Goal: Find specific page/section: Find specific page/section

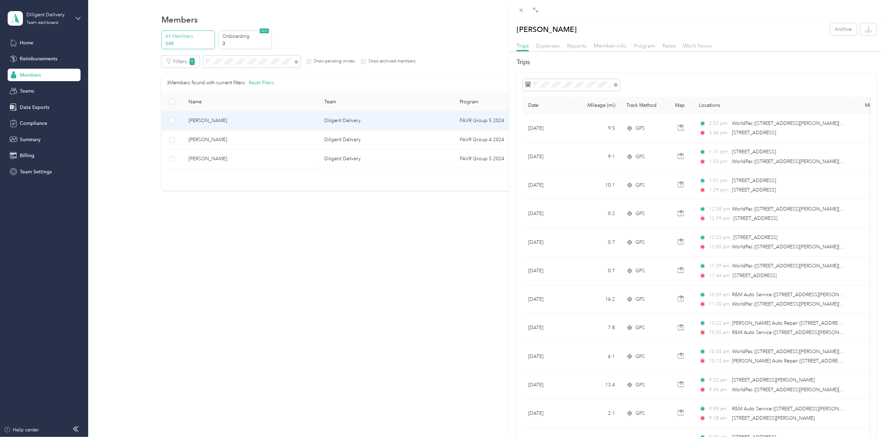
click at [226, 62] on div "Alex Quiroz Archive Trips Expenses Reports Member info Program Rates Work hours…" at bounding box center [442, 218] width 884 height 437
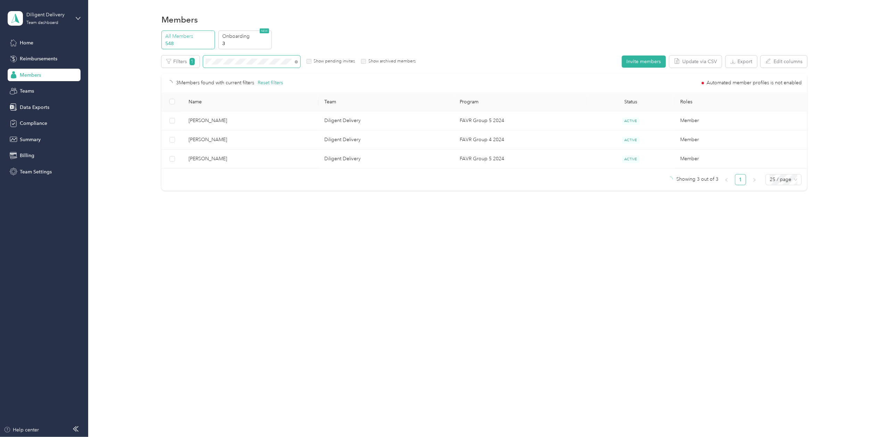
click at [242, 56] on span at bounding box center [251, 62] width 97 height 12
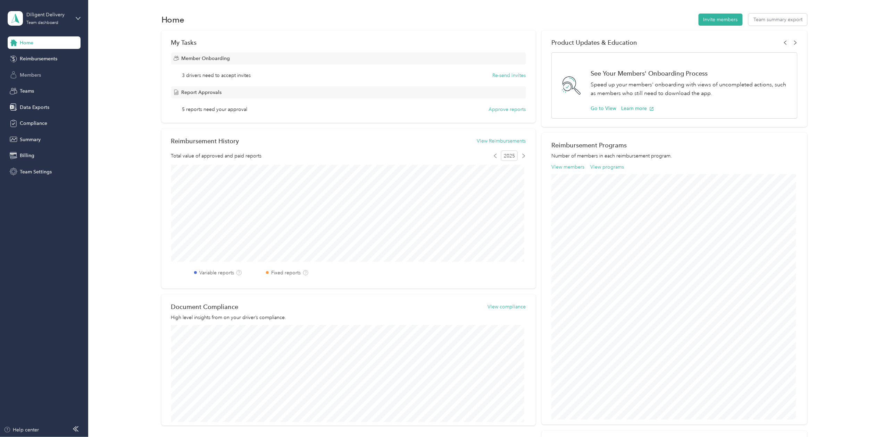
click at [23, 72] on span "Members" at bounding box center [30, 75] width 21 height 7
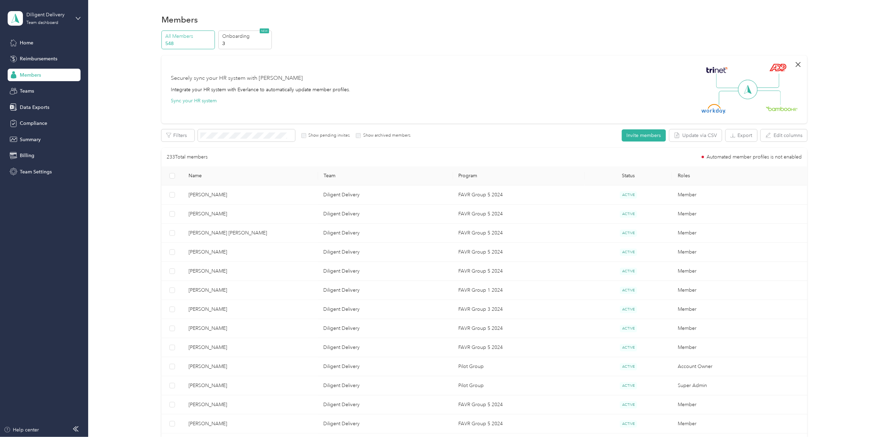
click at [796, 65] on icon "button" at bounding box center [798, 64] width 5 height 5
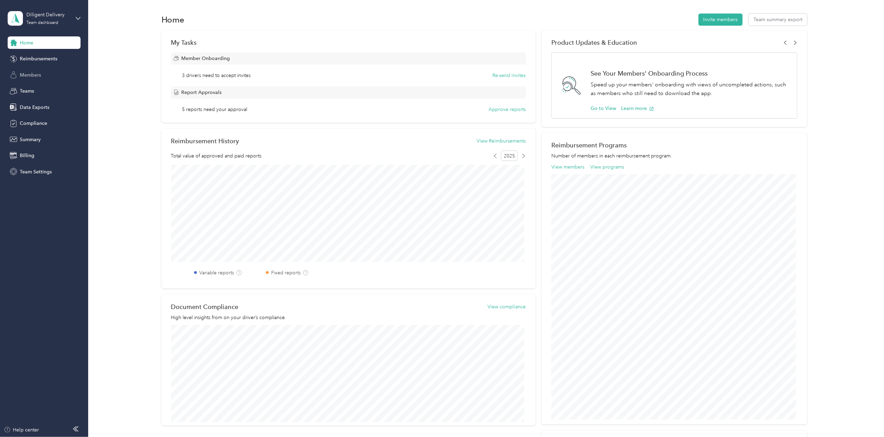
click at [37, 74] on span "Members" at bounding box center [30, 75] width 21 height 7
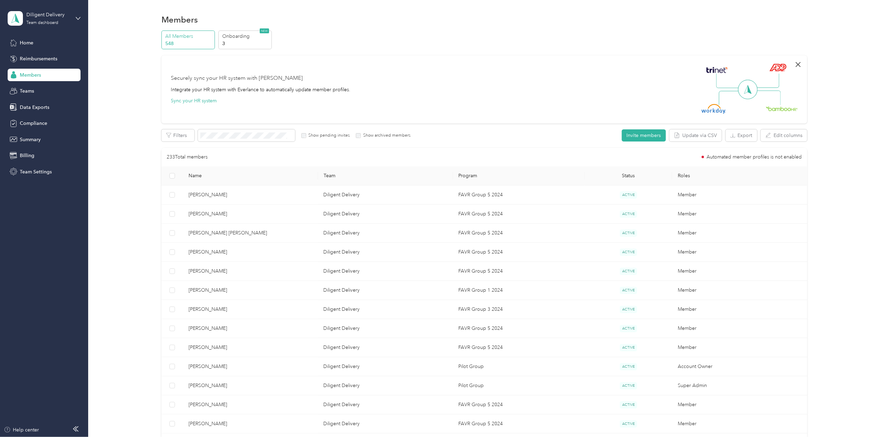
click at [795, 66] on icon "button" at bounding box center [798, 64] width 8 height 8
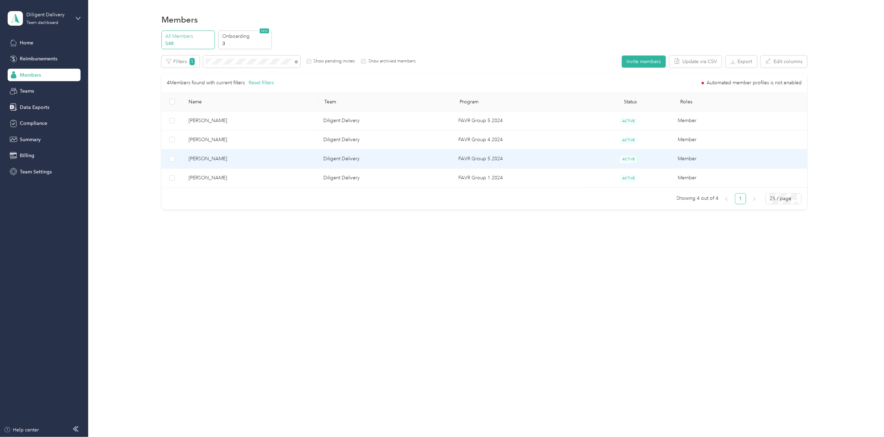
click at [206, 160] on span "[PERSON_NAME]" at bounding box center [251, 159] width 124 height 8
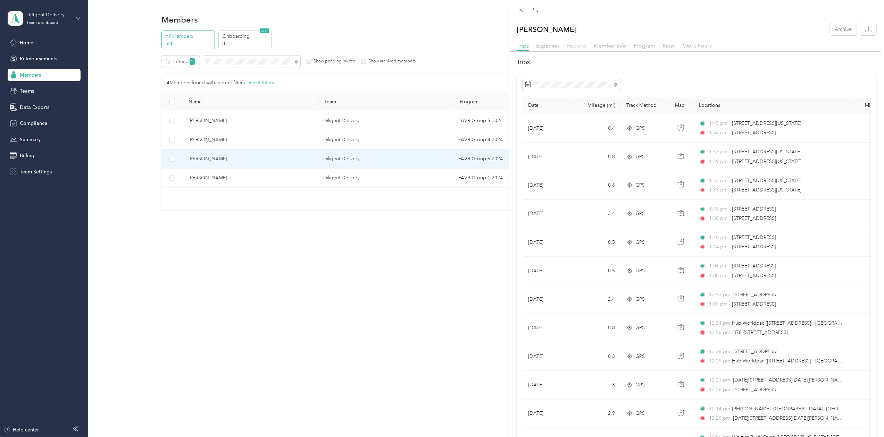
click at [570, 42] on span "Reports" at bounding box center [576, 45] width 19 height 7
